Goal: Information Seeking & Learning: Find specific fact

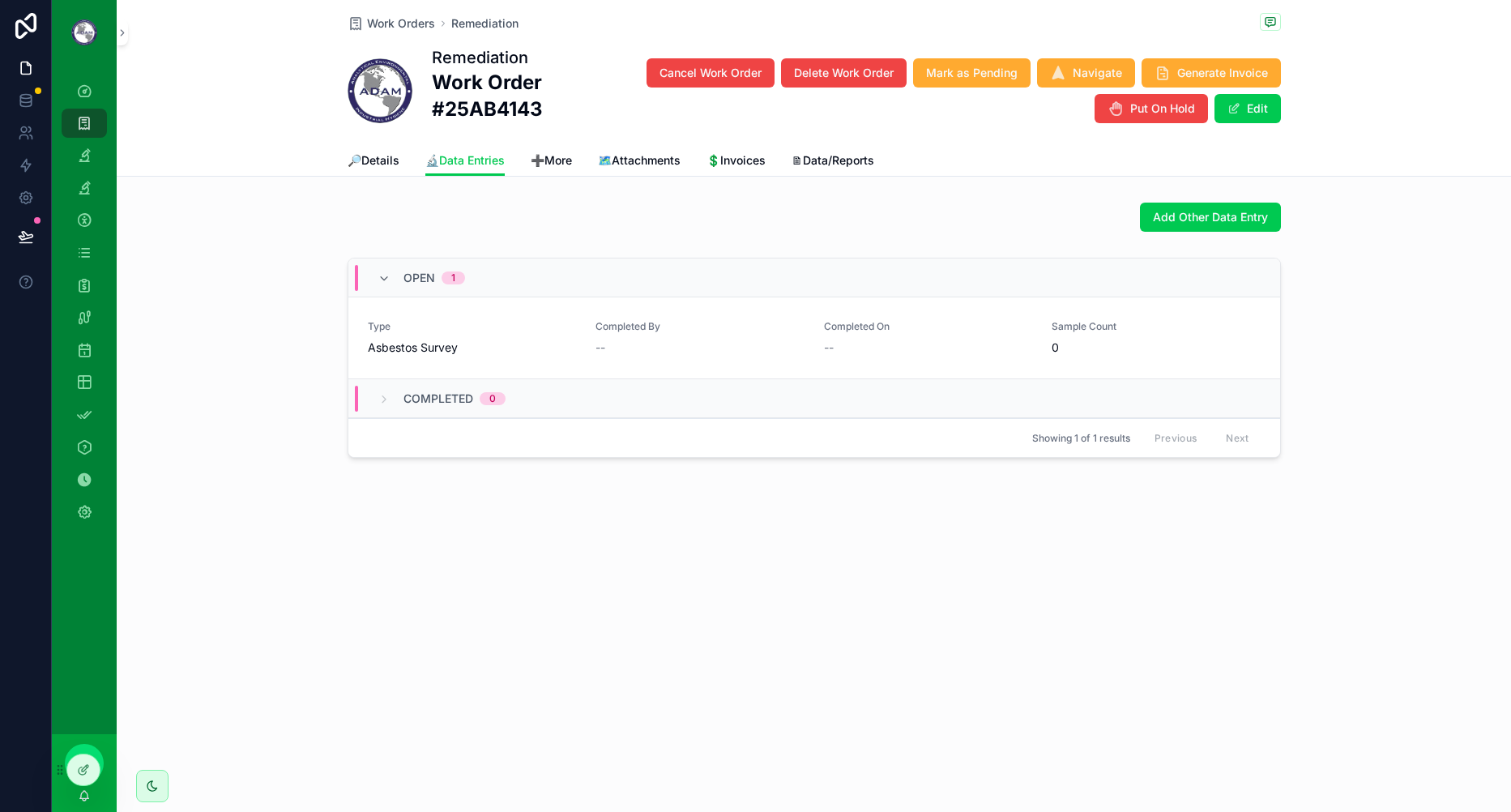
click at [541, 363] on link "Type Asbestos Survey Completed By -- Completed On -- Sample Count 0 Delete" at bounding box center [814, 338] width 932 height 82
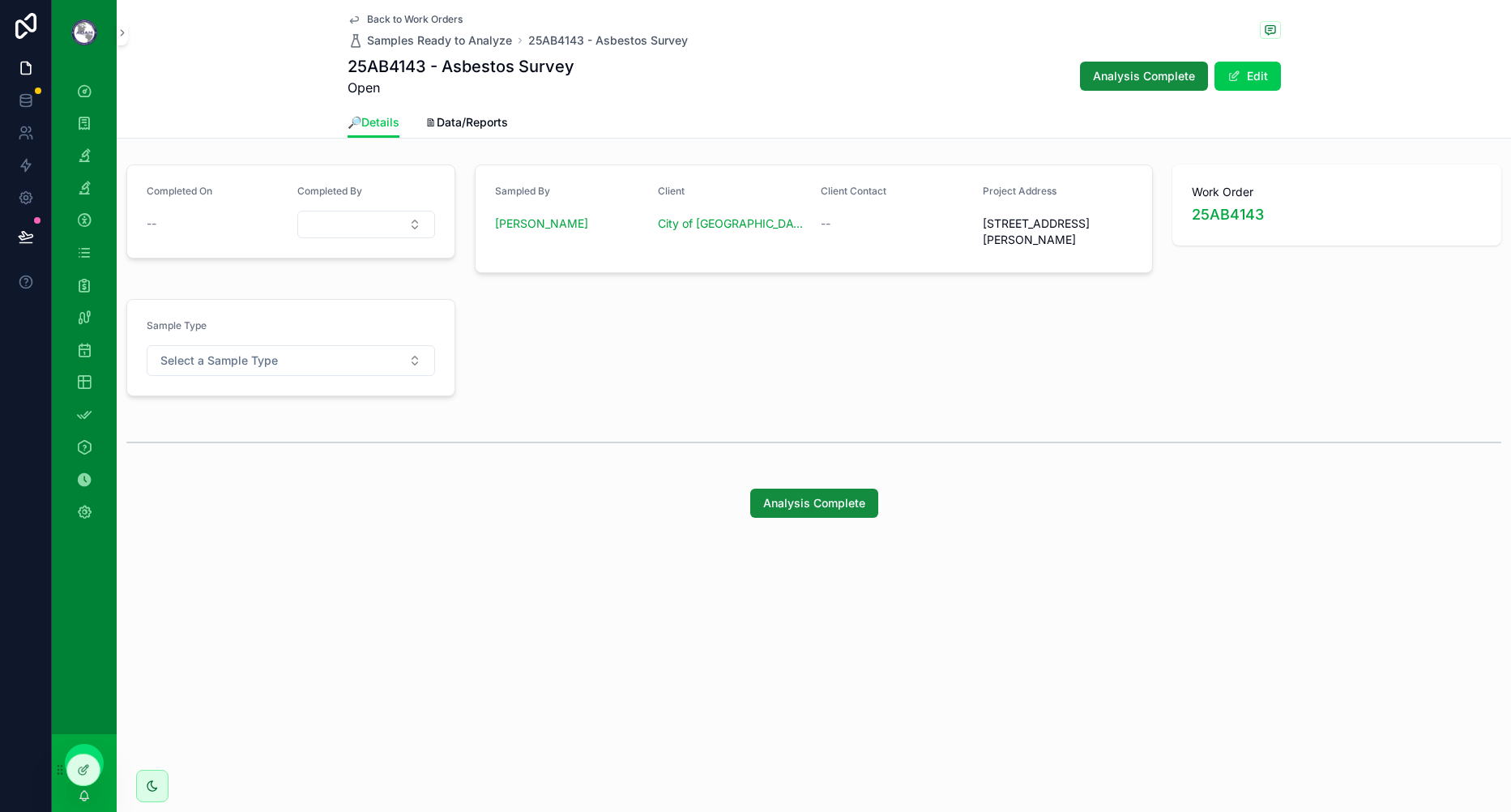
click at [358, 21] on icon "scrollable content" at bounding box center [354, 19] width 13 height 13
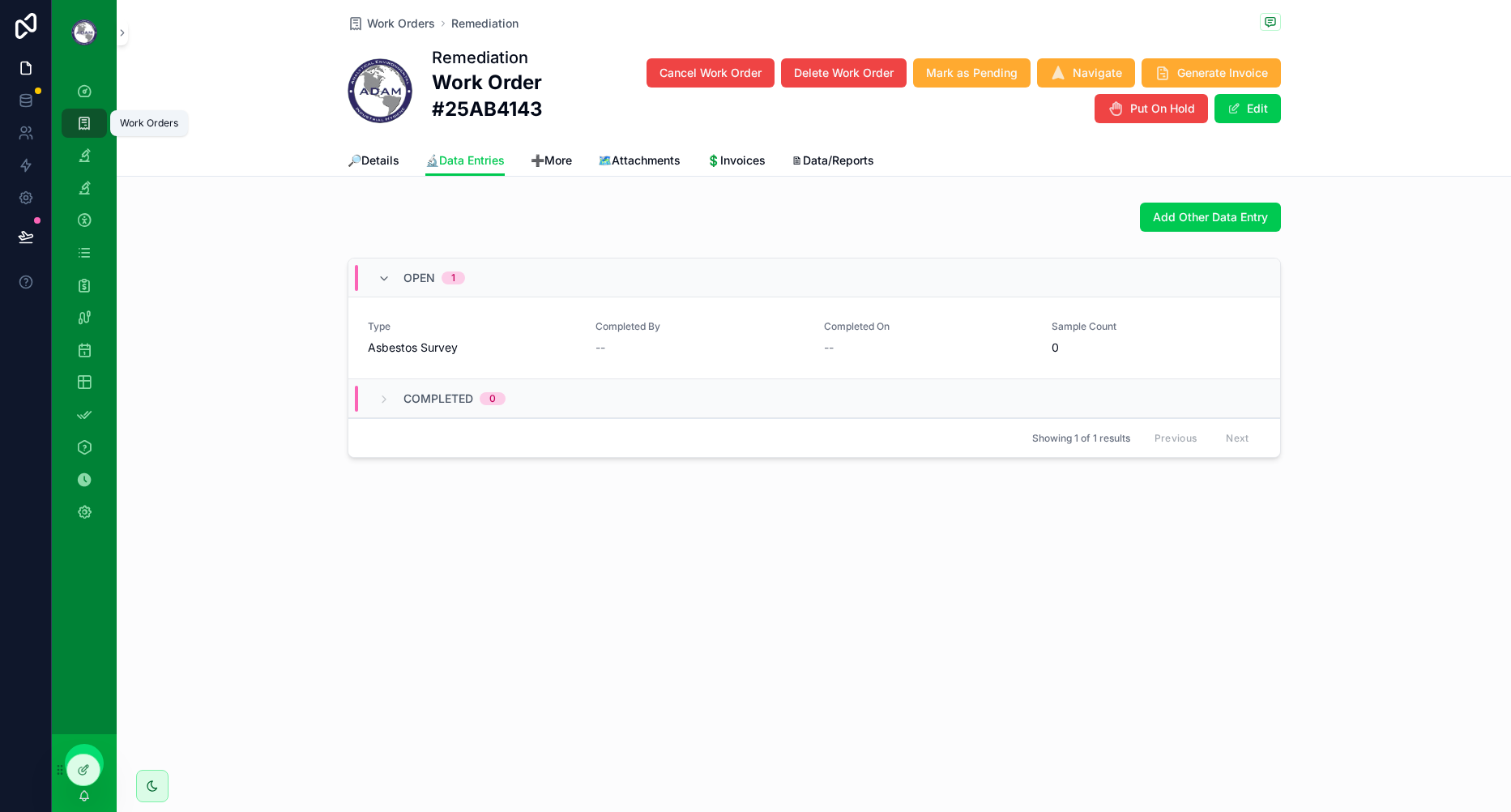
click at [94, 125] on div "Work Orders" at bounding box center [85, 123] width 26 height 26
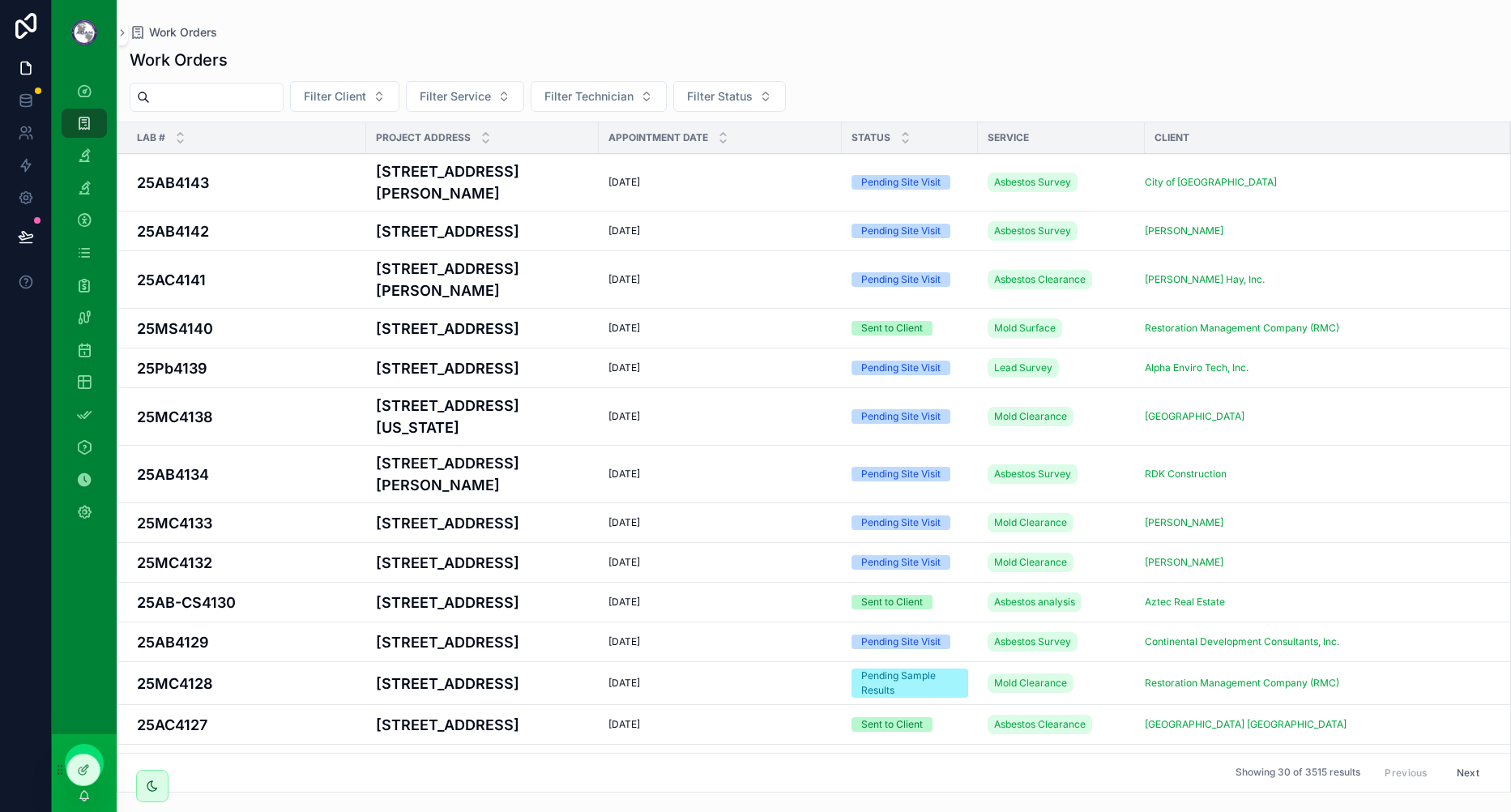
click at [247, 95] on input "scrollable content" at bounding box center [217, 97] width 133 height 23
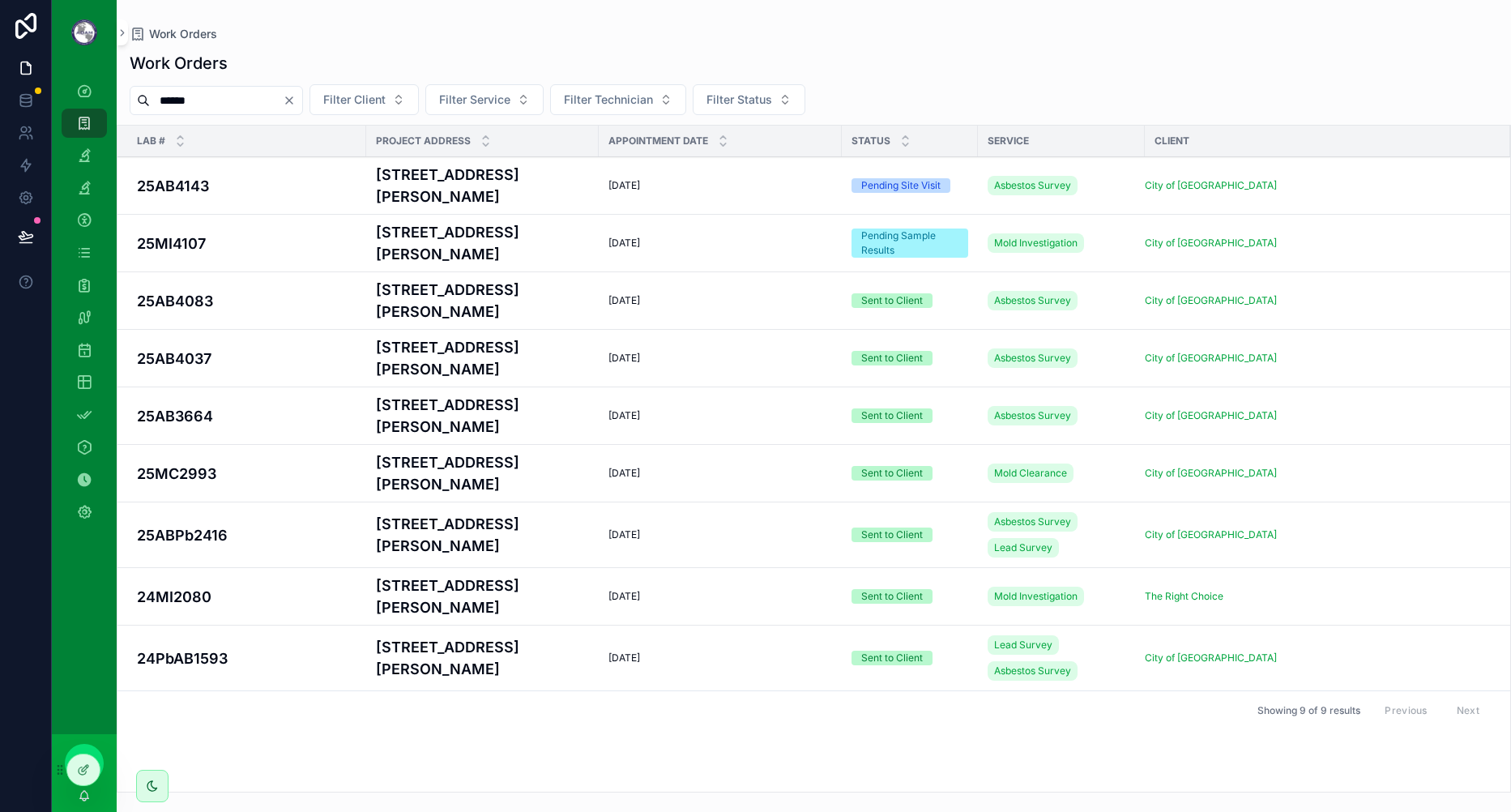
type input "******"
click at [310, 243] on h4 "25MI4107" at bounding box center [246, 243] width 219 height 22
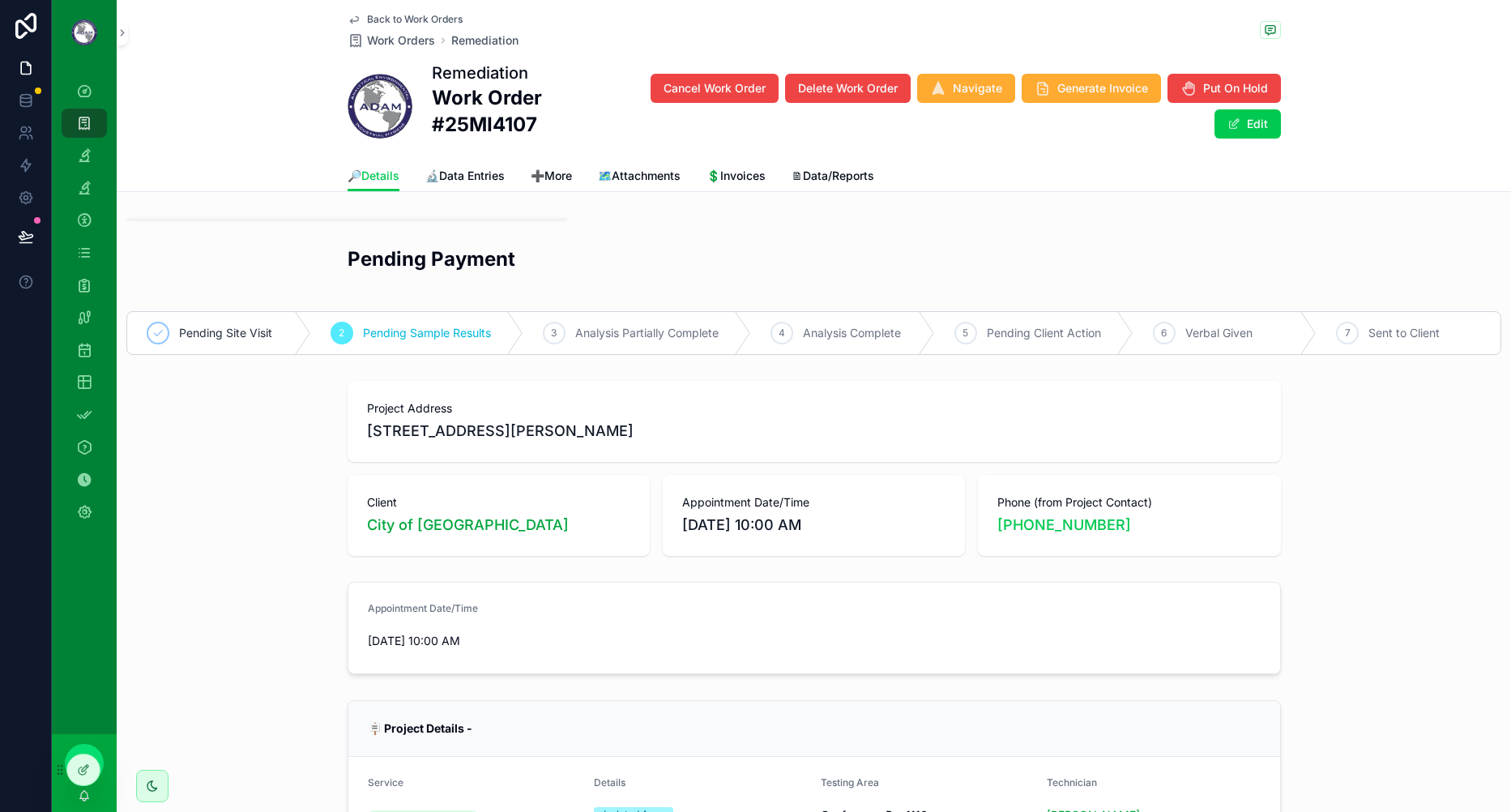
click at [461, 170] on span "🔬Data Entries" at bounding box center [465, 175] width 79 height 17
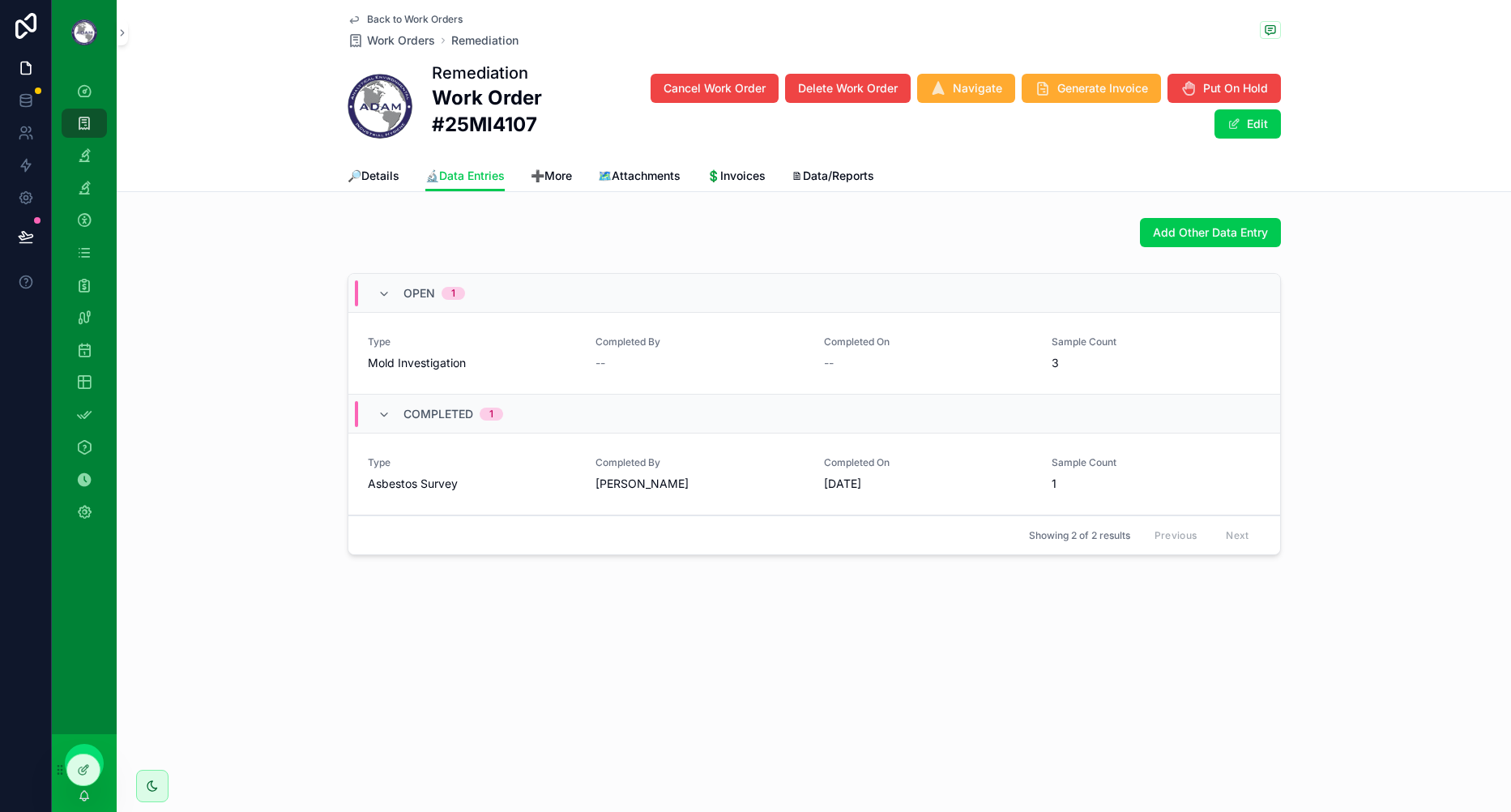
click at [534, 365] on div "Mold Investigation" at bounding box center [472, 362] width 209 height 17
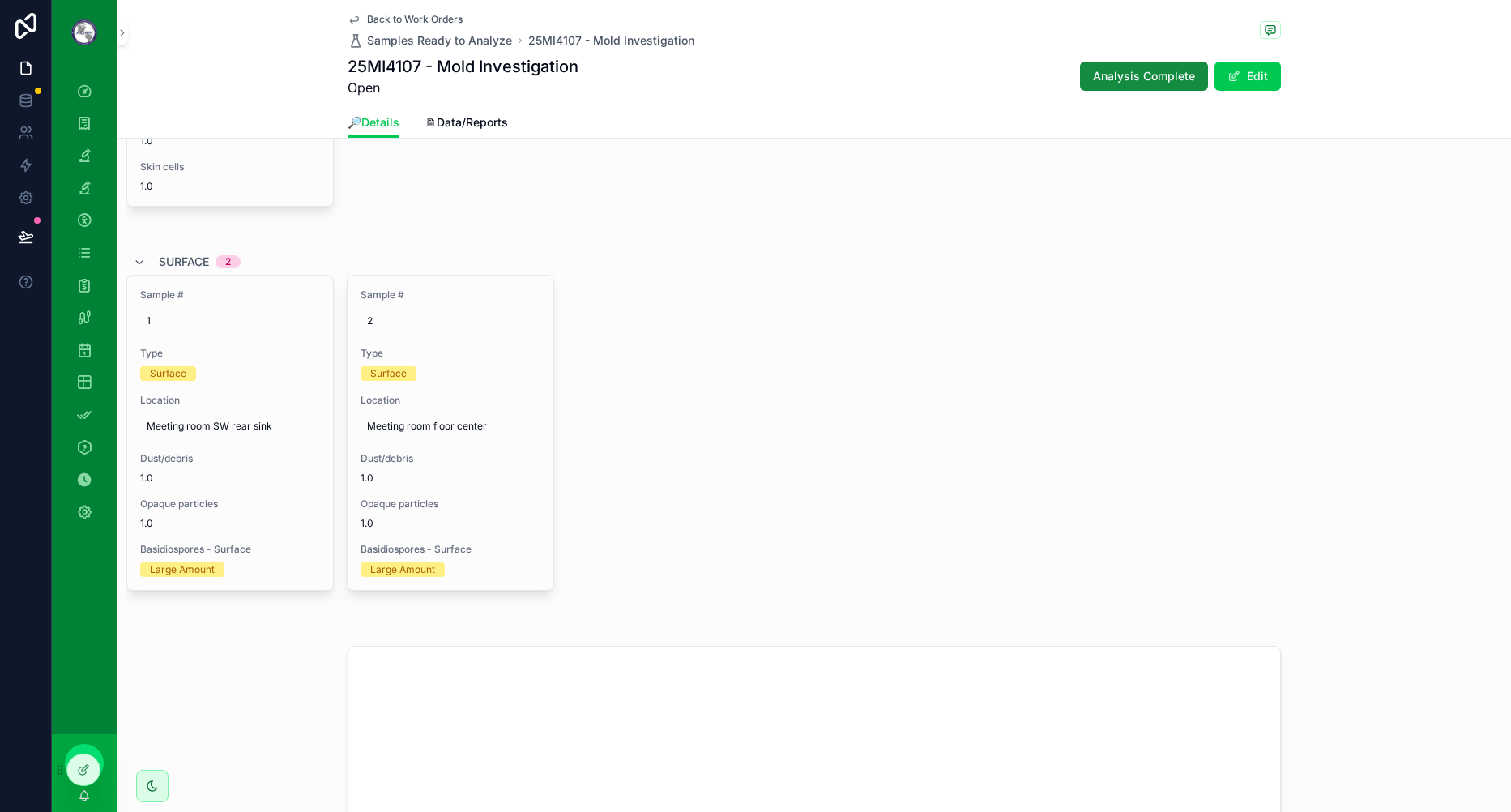
scroll to position [734, 0]
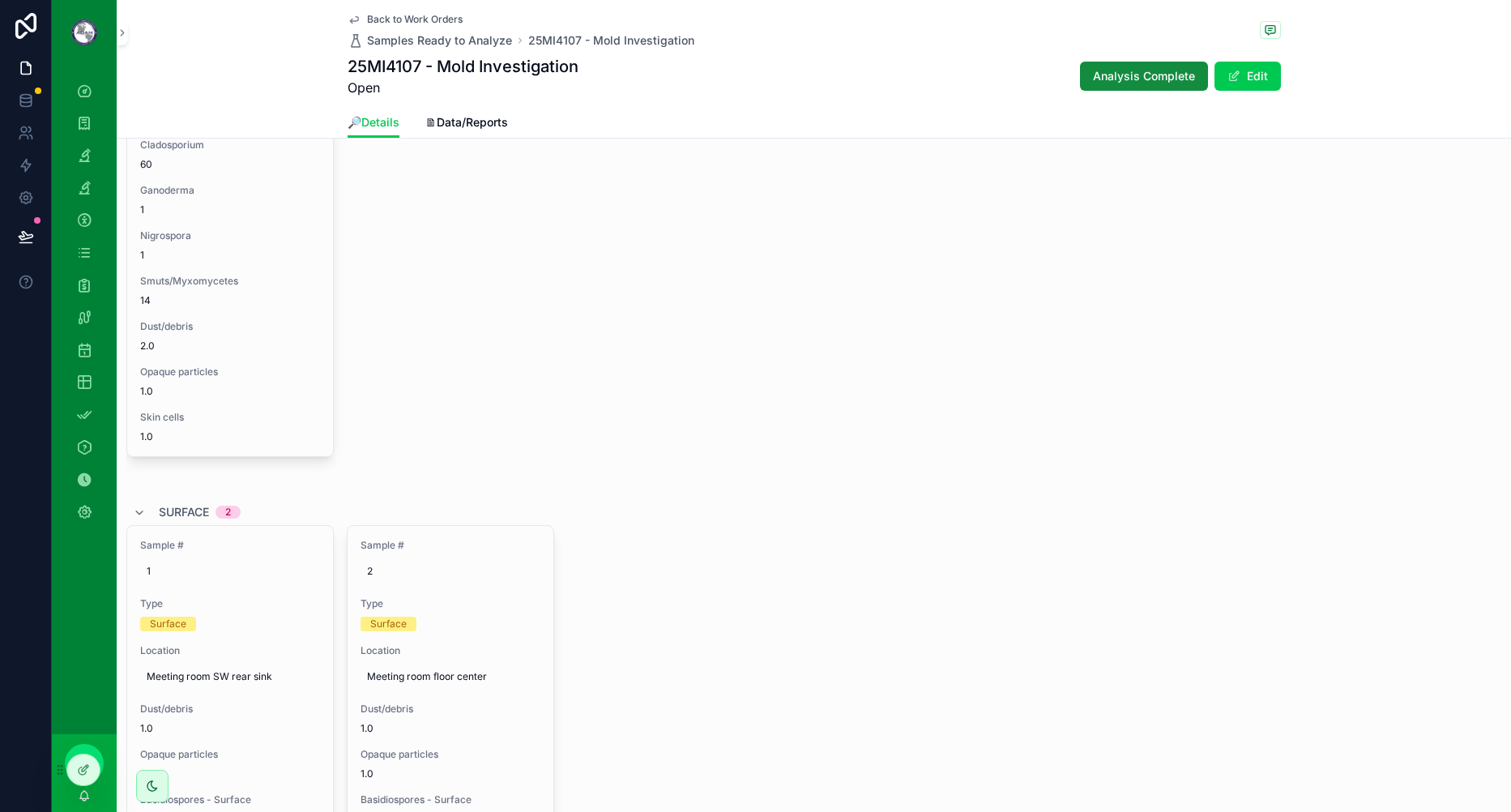
drag, startPoint x: 1014, startPoint y: 396, endPoint x: 1304, endPoint y: 129, distance: 394.2
click at [1015, 396] on div "Sample # 1 Type Air Location Outdoor Ascospores 51 Aspergillus/Penicillium 19 C…" at bounding box center [814, 155] width 1375 height 661
